Goal: Information Seeking & Learning: Check status

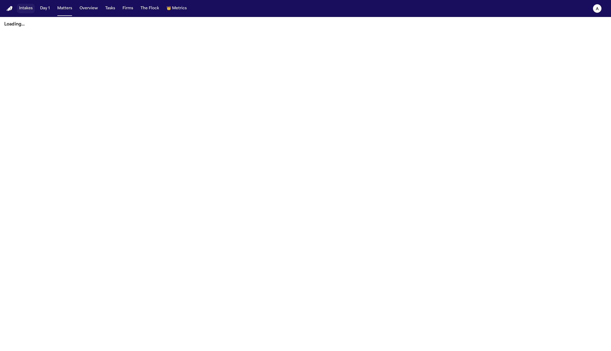
click at [24, 9] on button "Intakes" at bounding box center [26, 9] width 18 height 10
click at [61, 9] on button "Matters" at bounding box center [64, 9] width 19 height 10
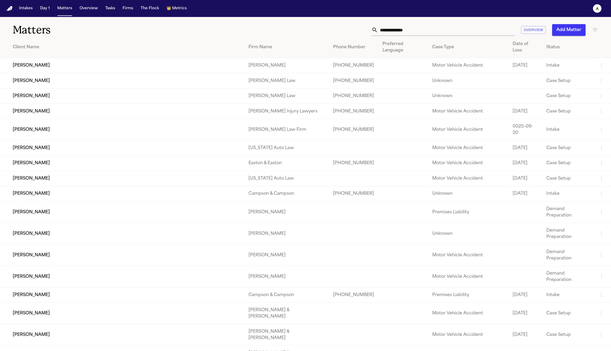
click at [94, 171] on td "[PERSON_NAME]" at bounding box center [122, 178] width 244 height 15
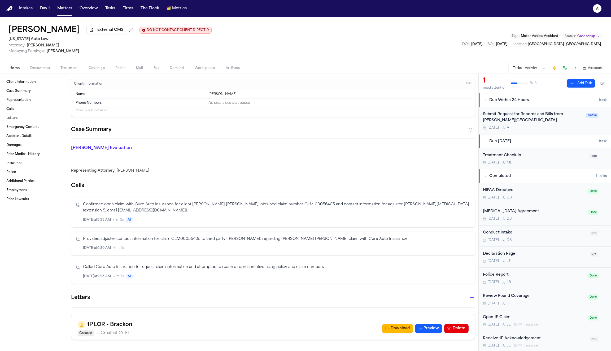
click at [69, 68] on span "Treatment" at bounding box center [69, 68] width 18 height 4
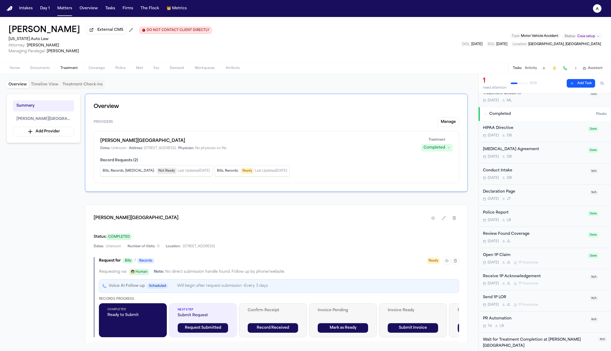
scroll to position [65, 0]
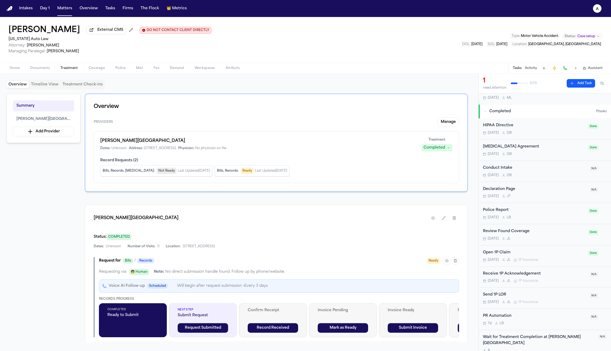
click at [534, 339] on div "Wait for Treatment Completion at [PERSON_NAME][GEOGRAPHIC_DATA]" at bounding box center [539, 340] width 112 height 12
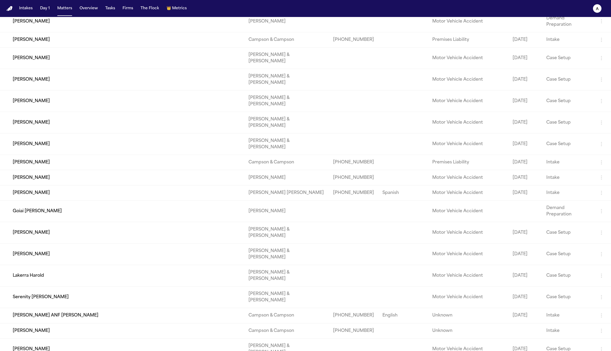
scroll to position [256, 0]
click at [126, 242] on td "[PERSON_NAME]" at bounding box center [122, 252] width 244 height 21
